Goal: Obtain resource: Download file/media

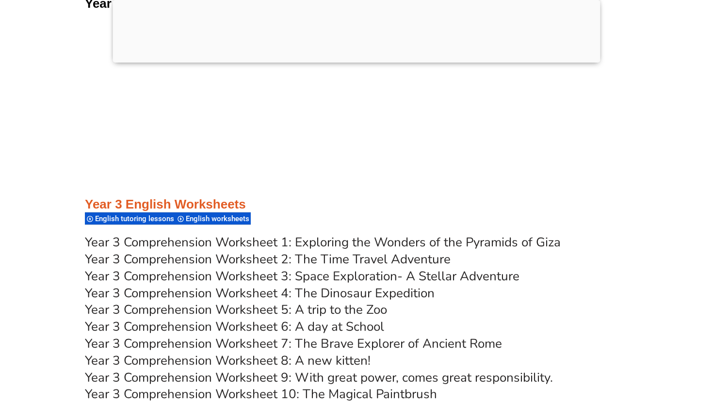
scroll to position [3201, 0]
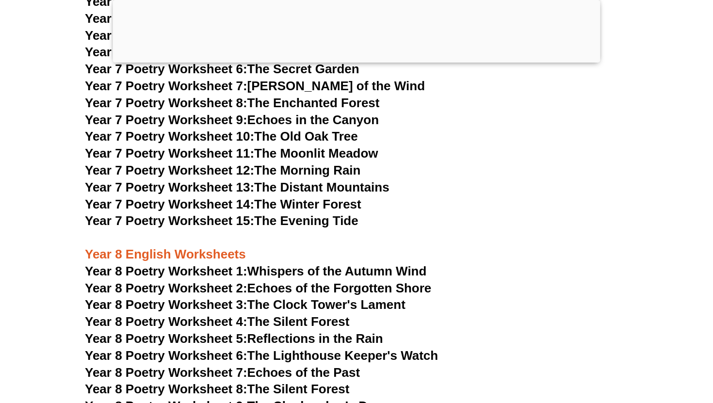
scroll to position [6298, 0]
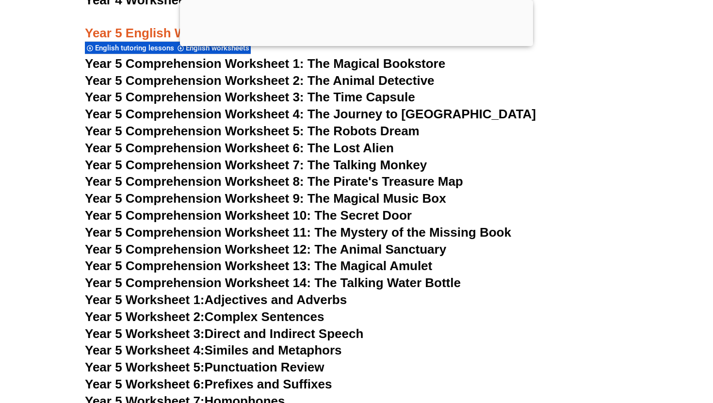
scroll to position [4745, 0]
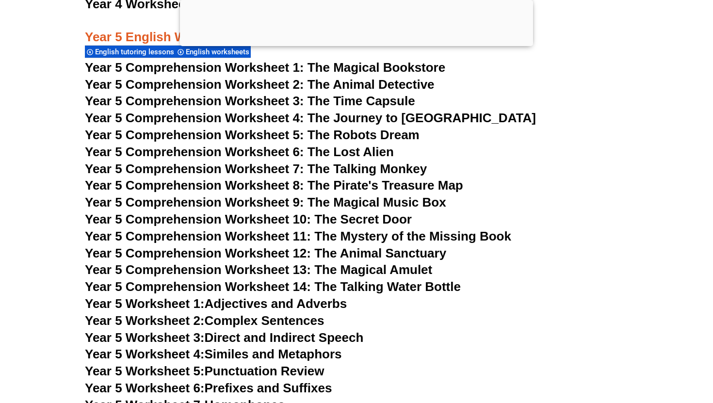
click at [155, 186] on span "Year 5 Comprehension Worksheet 8: The Pirate's Treasure Map" at bounding box center [274, 185] width 378 height 15
